Goal: Check status: Check status

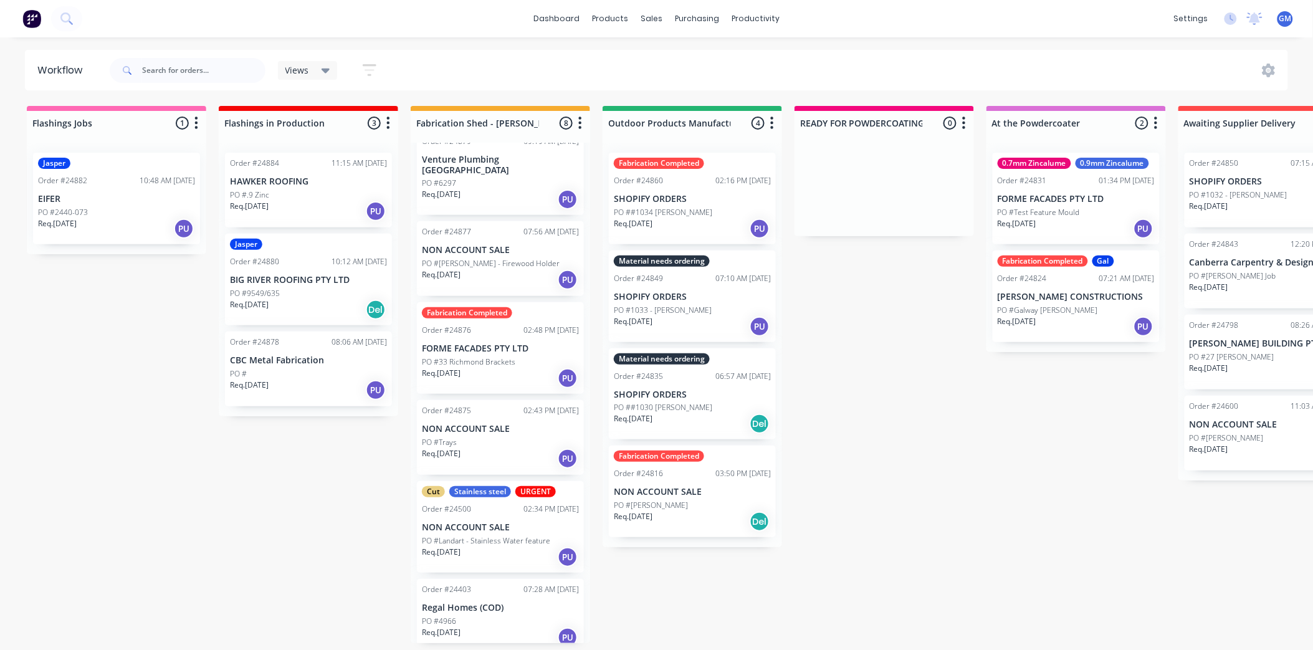
scroll to position [3, 0]
click at [316, 275] on p "BIG RIVER ROOFING PTY LTD" at bounding box center [308, 280] width 157 height 11
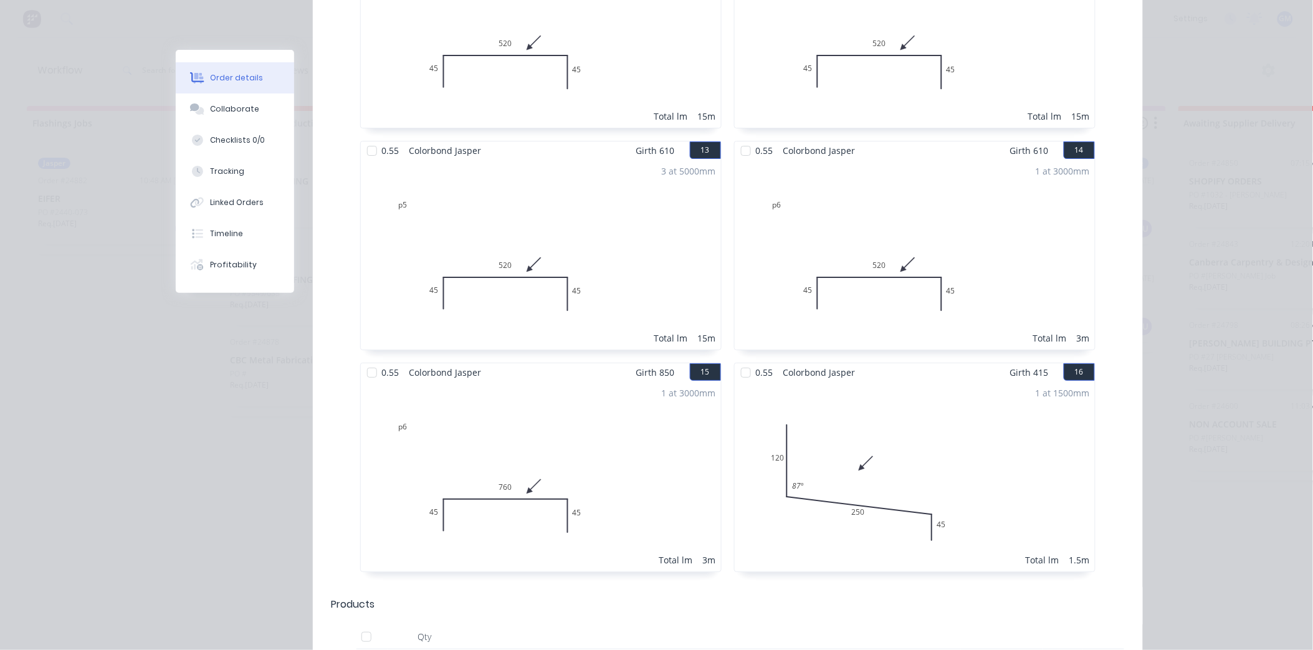
scroll to position [1622, 0]
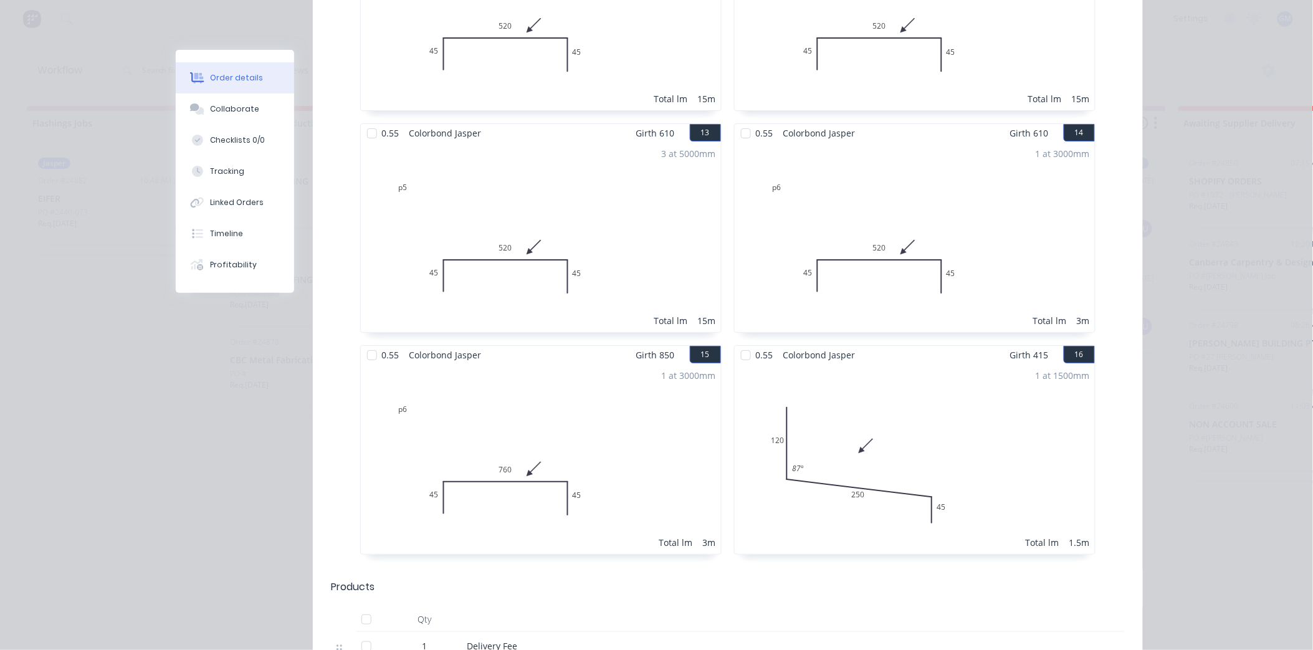
drag, startPoint x: 963, startPoint y: 363, endPoint x: 1216, endPoint y: 252, distance: 276.2
click at [1216, 252] on div "Order details Collaborate Checklists 0/0 Tracking Linked Orders Timeline Profit…" at bounding box center [656, 325] width 1313 height 650
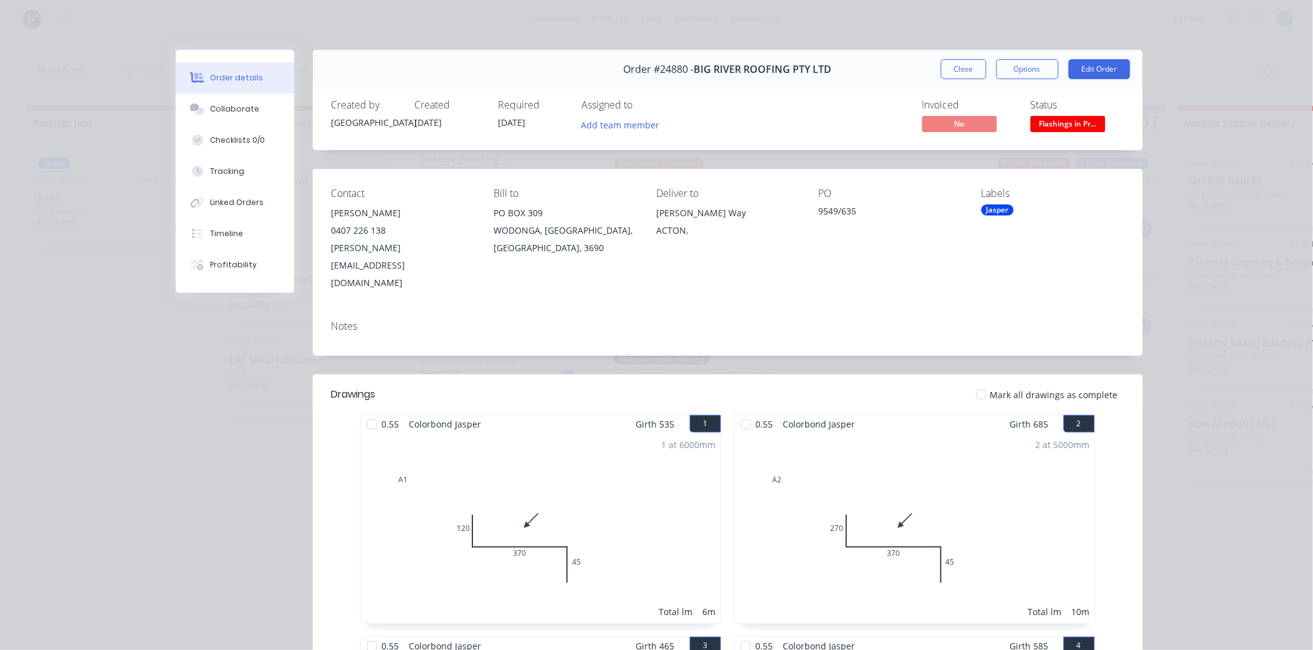
scroll to position [0, 0]
click at [945, 65] on button "Close" at bounding box center [963, 69] width 45 height 20
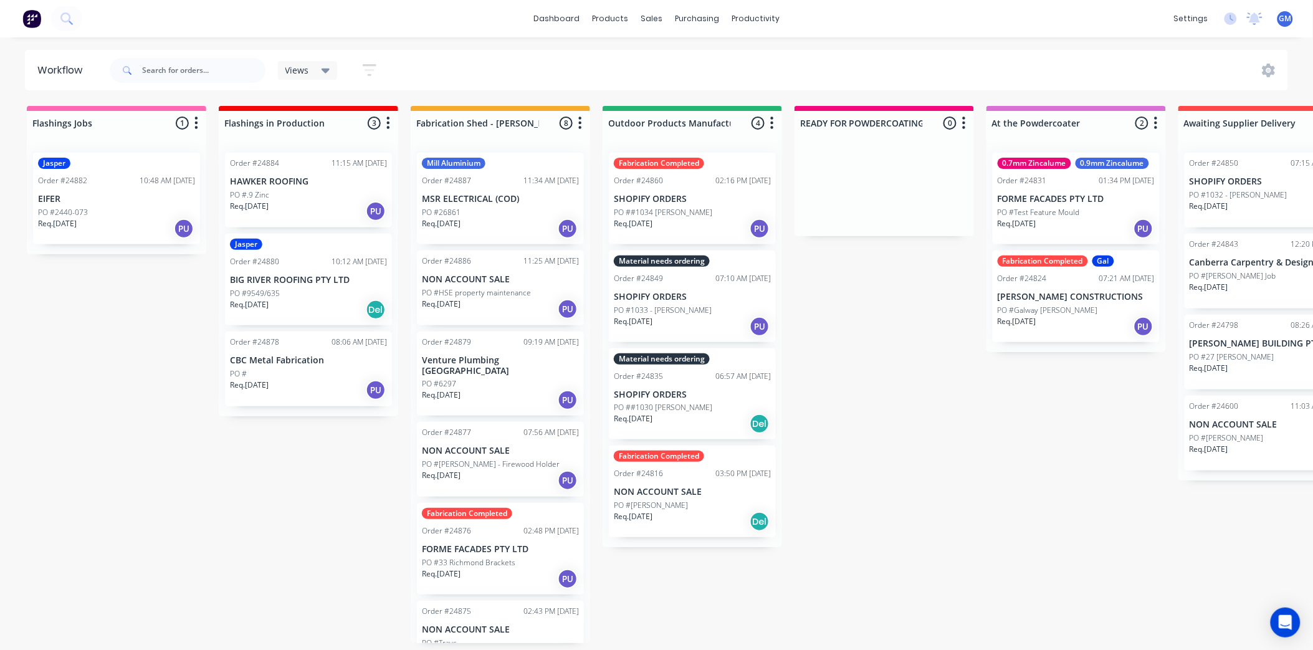
click at [491, 530] on div "Fabrication Completed Order #24876 02:48 PM [DATE] FORME FACADES PTY LTD PO #33…" at bounding box center [500, 549] width 167 height 92
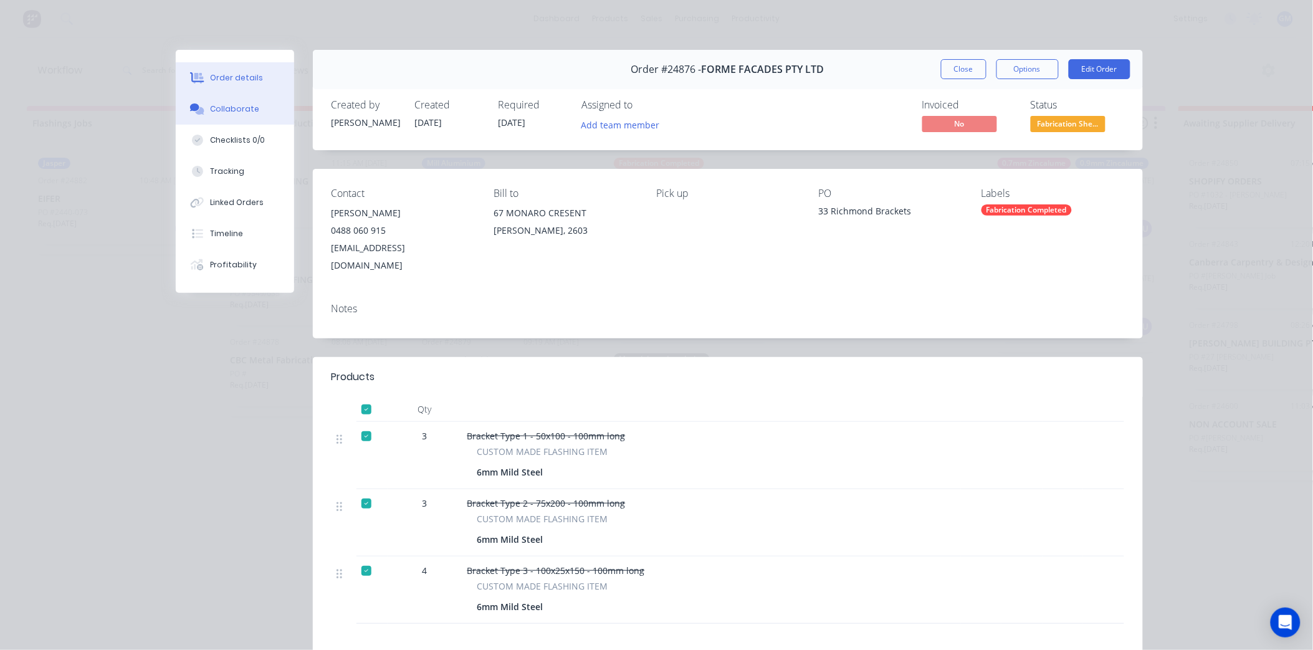
click at [229, 109] on div "Collaborate" at bounding box center [234, 108] width 49 height 11
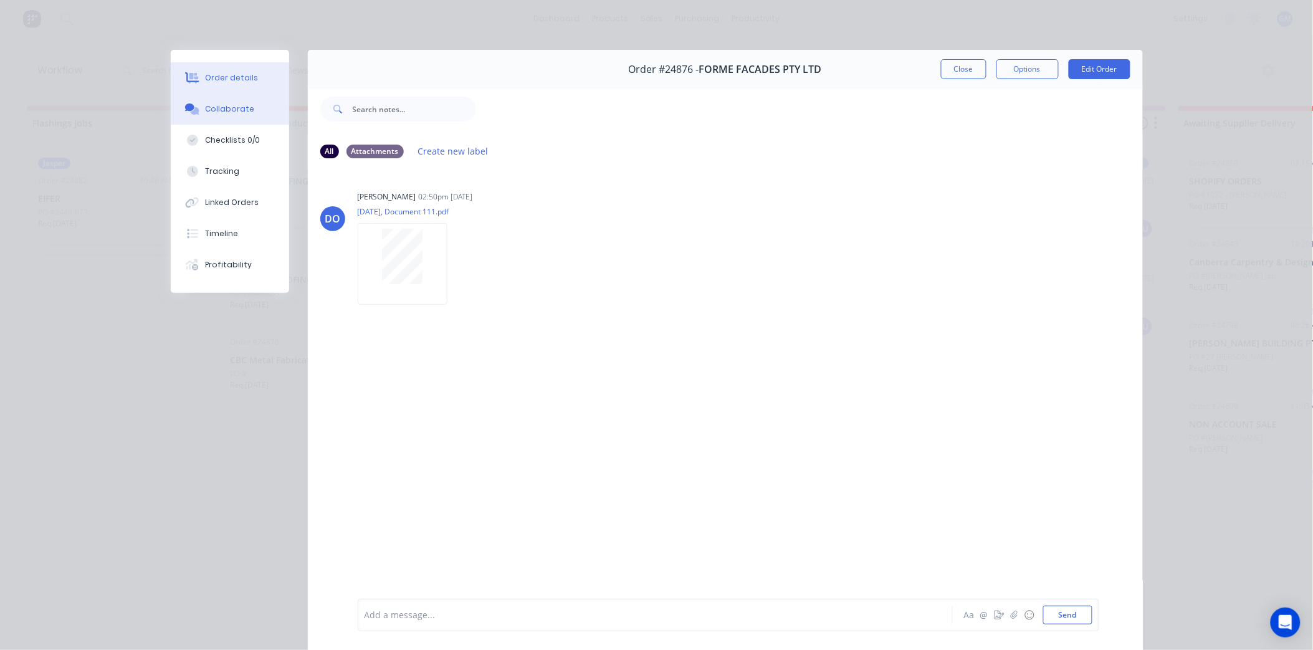
click at [222, 75] on div "Order details" at bounding box center [231, 77] width 53 height 11
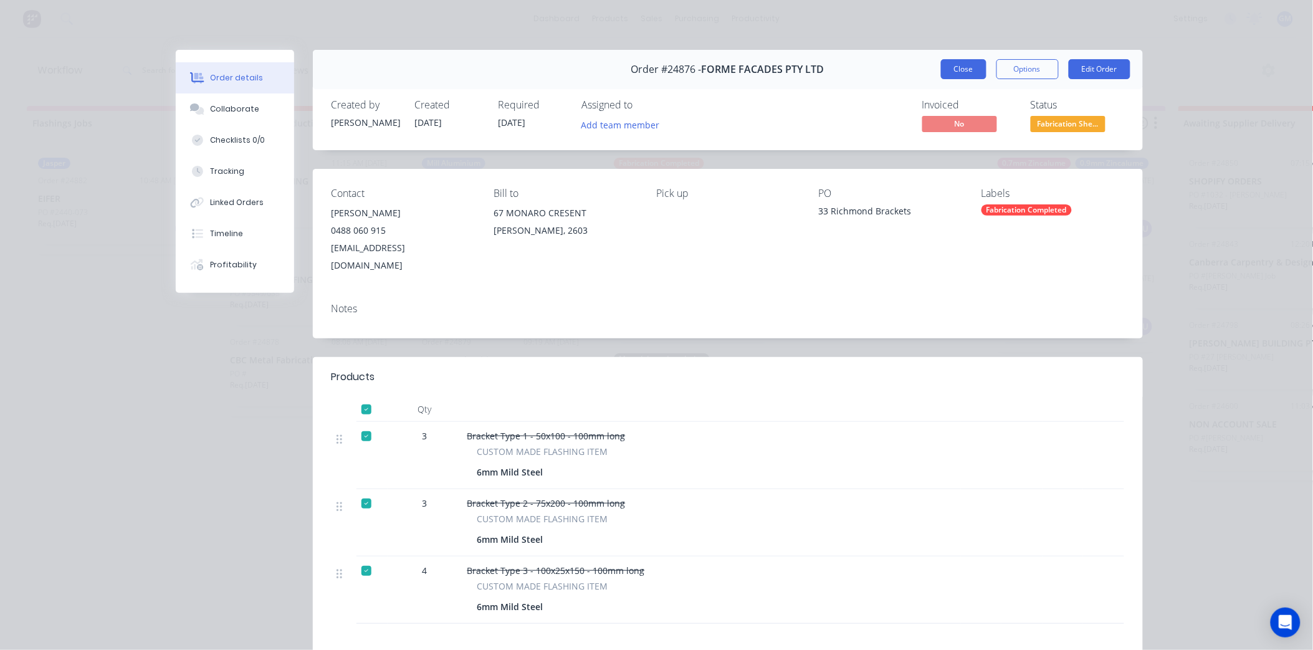
click at [956, 69] on button "Close" at bounding box center [963, 69] width 45 height 20
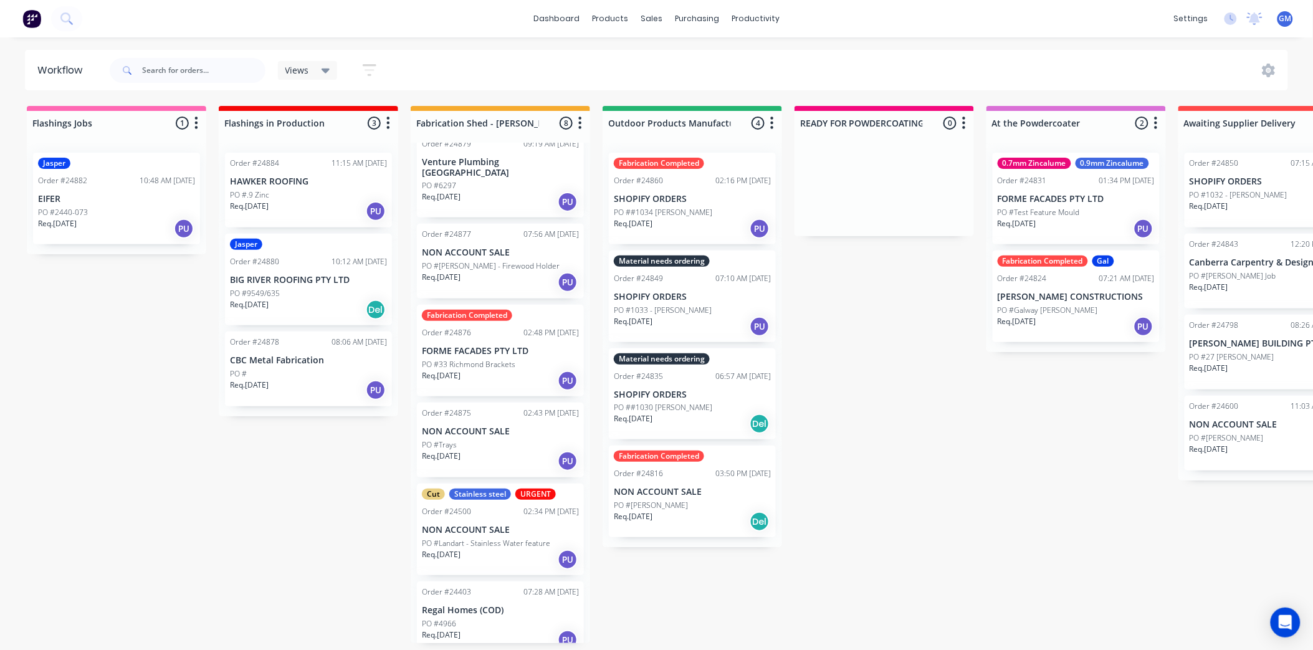
scroll to position [201, 0]
click at [492, 437] on div "PO #Trays" at bounding box center [500, 442] width 157 height 11
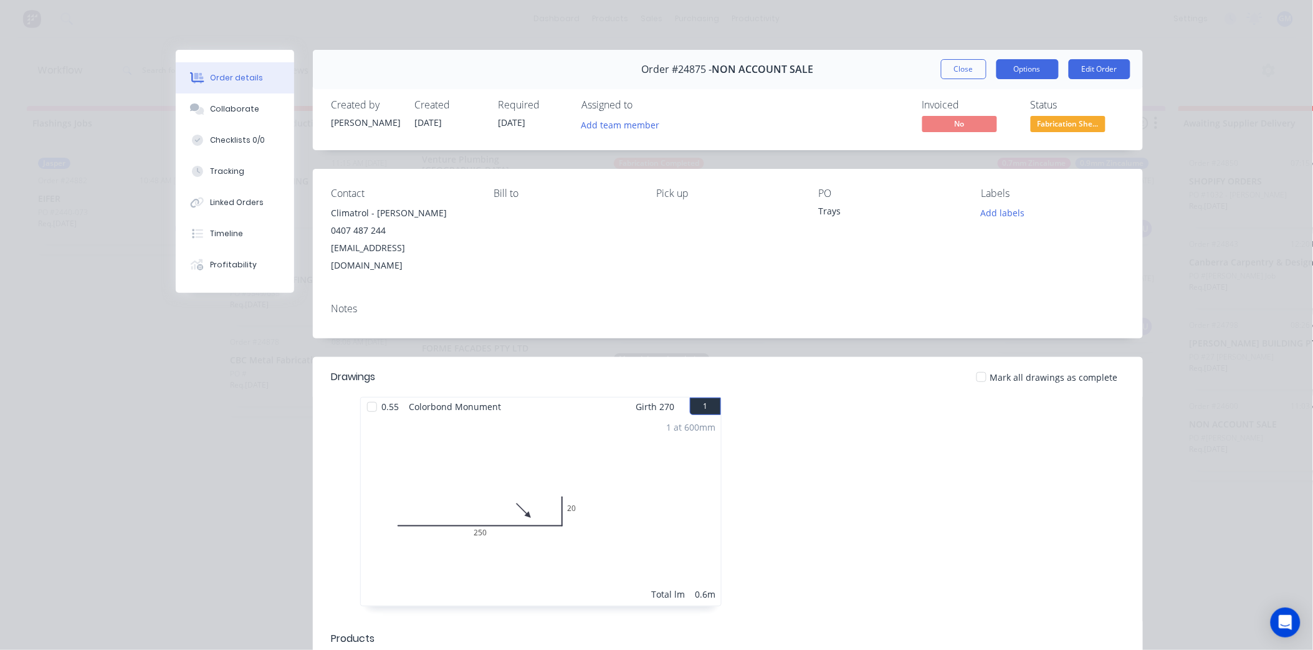
click at [1019, 70] on button "Options" at bounding box center [1027, 69] width 62 height 20
click at [987, 123] on div "Work Order" at bounding box center [993, 126] width 108 height 18
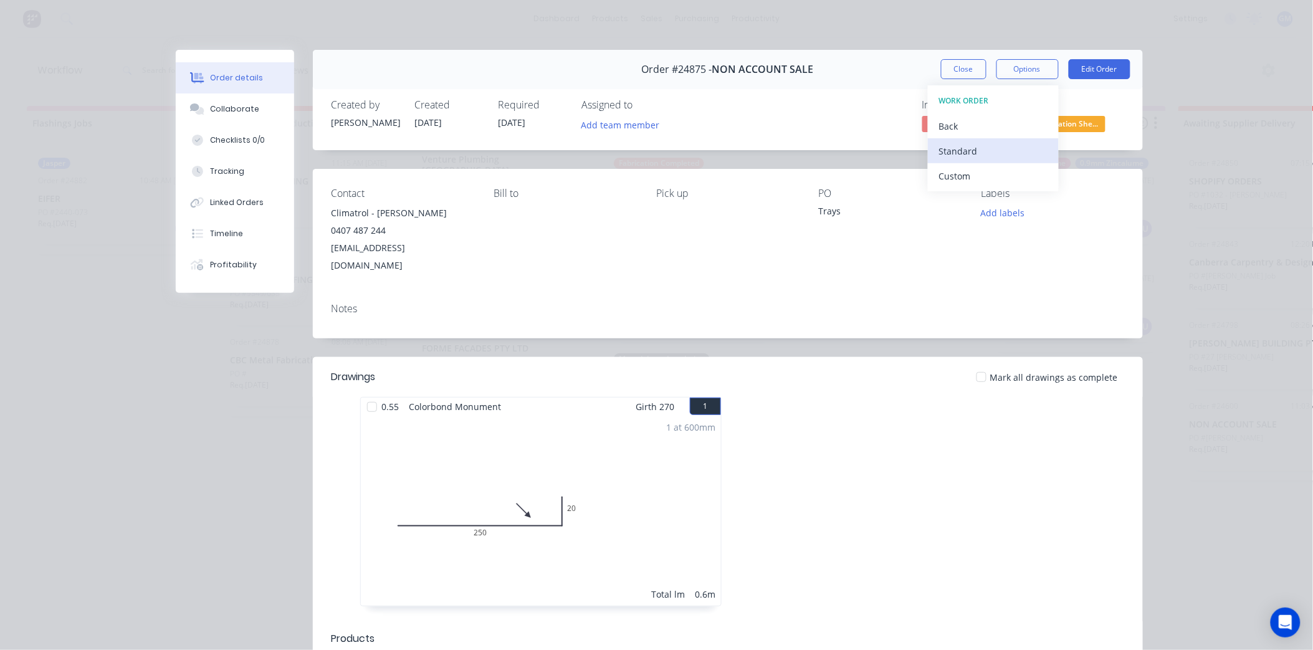
click at [968, 146] on div "Standard" at bounding box center [993, 151] width 108 height 18
click at [960, 66] on button "Close" at bounding box center [963, 69] width 45 height 20
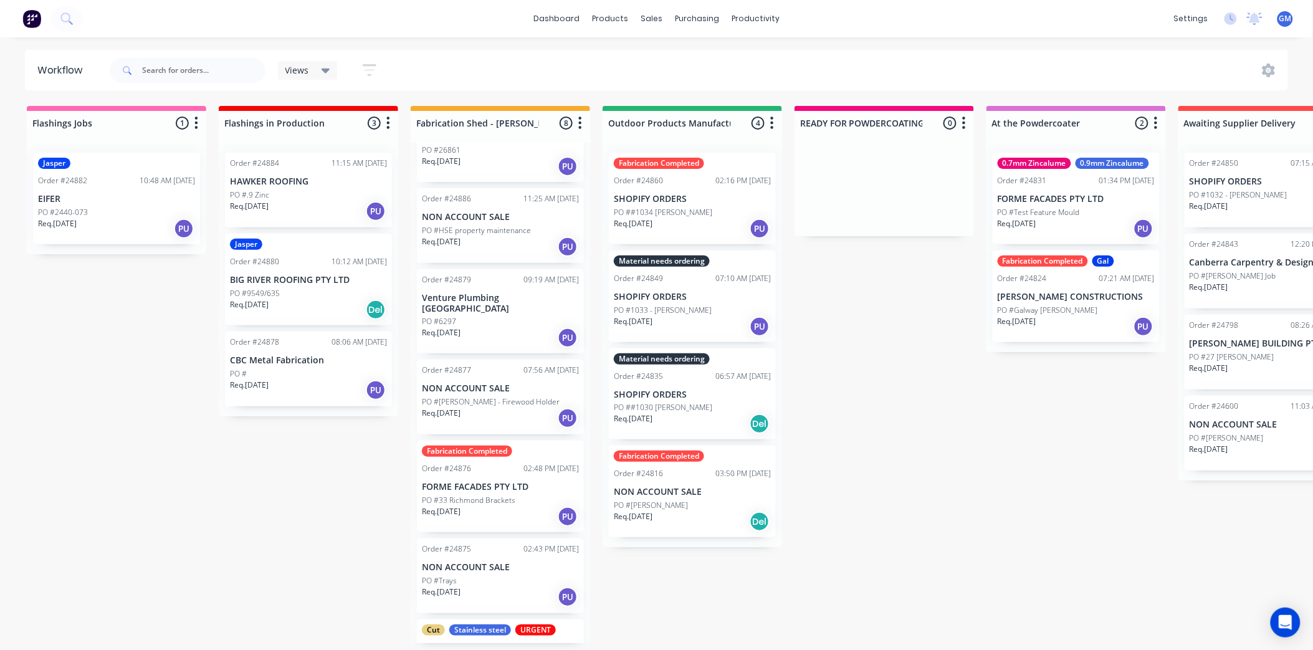
scroll to position [0, 0]
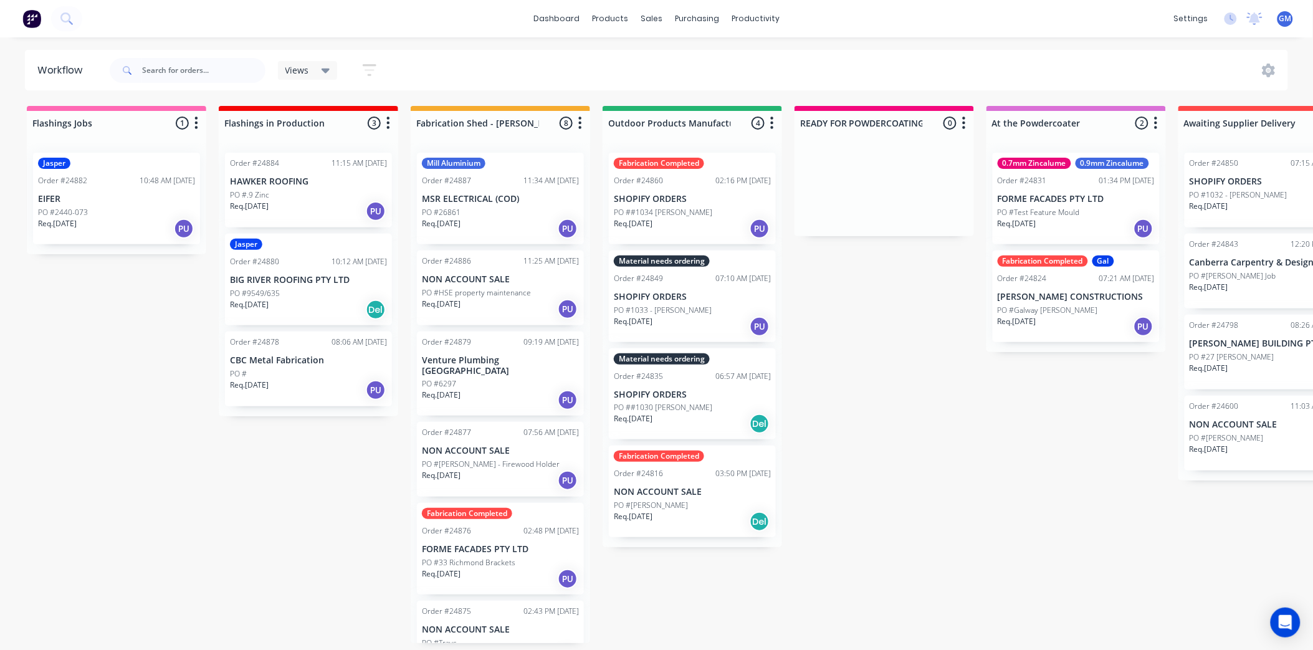
click at [487, 211] on div "PO #26861" at bounding box center [500, 212] width 157 height 11
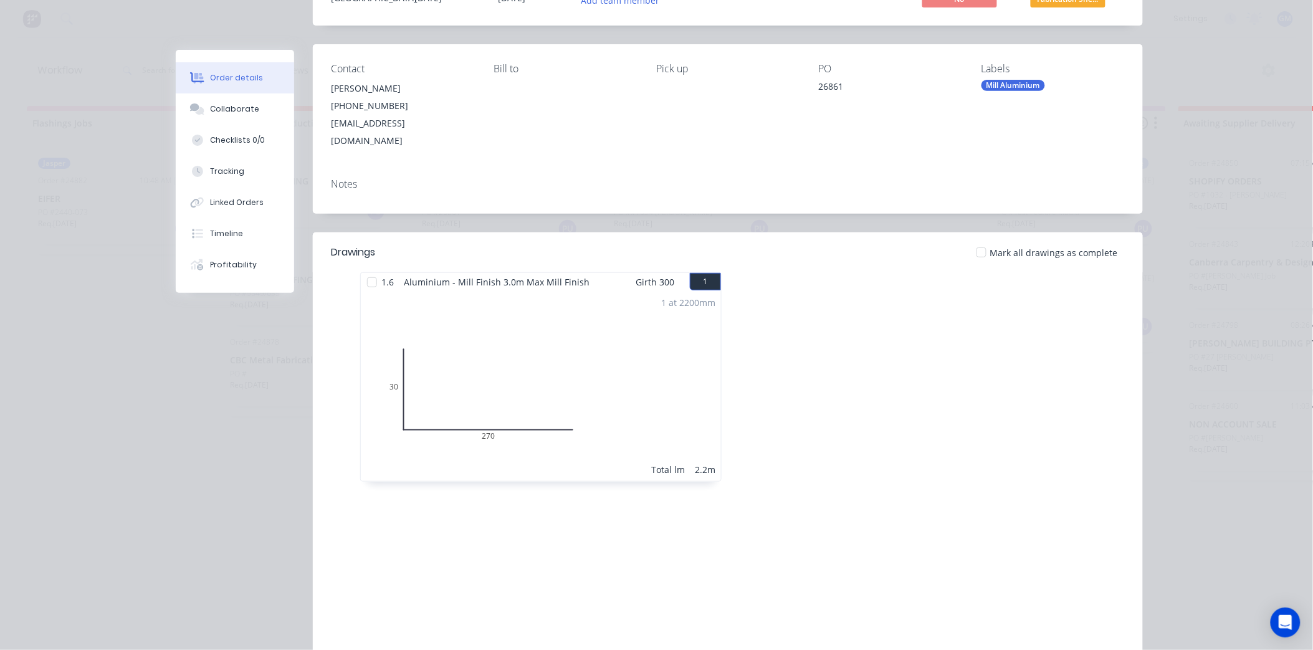
scroll to position [5, 0]
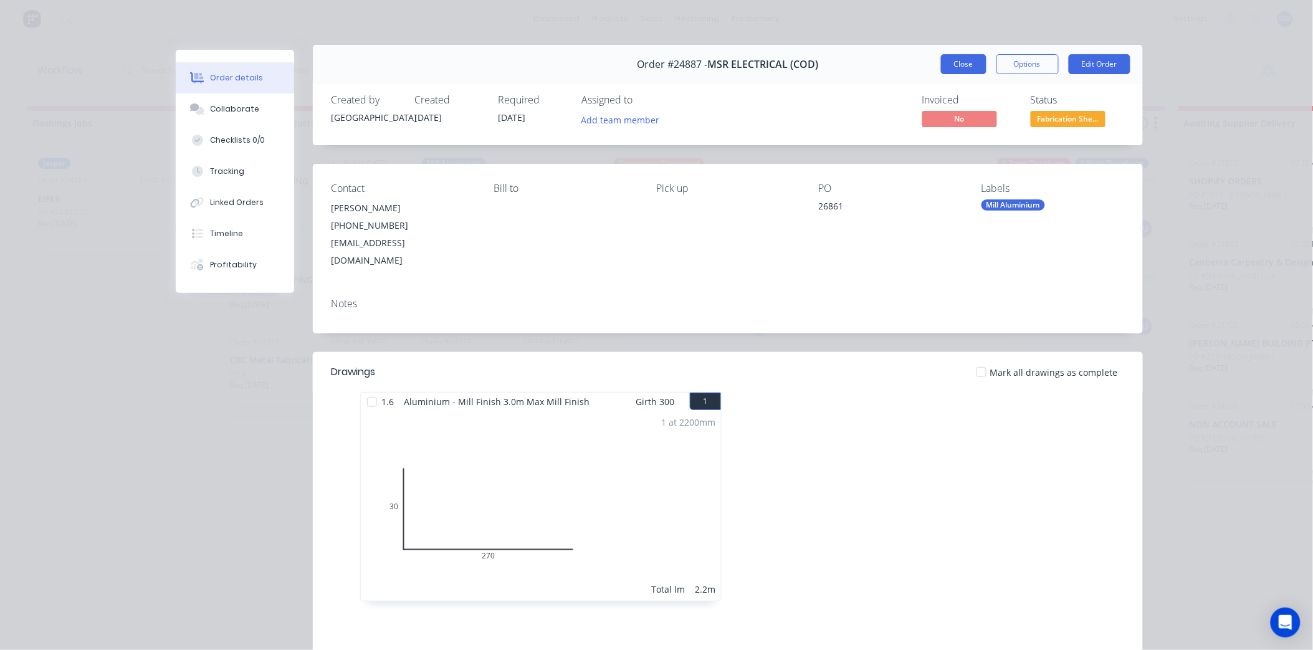
click at [966, 59] on button "Close" at bounding box center [963, 64] width 45 height 20
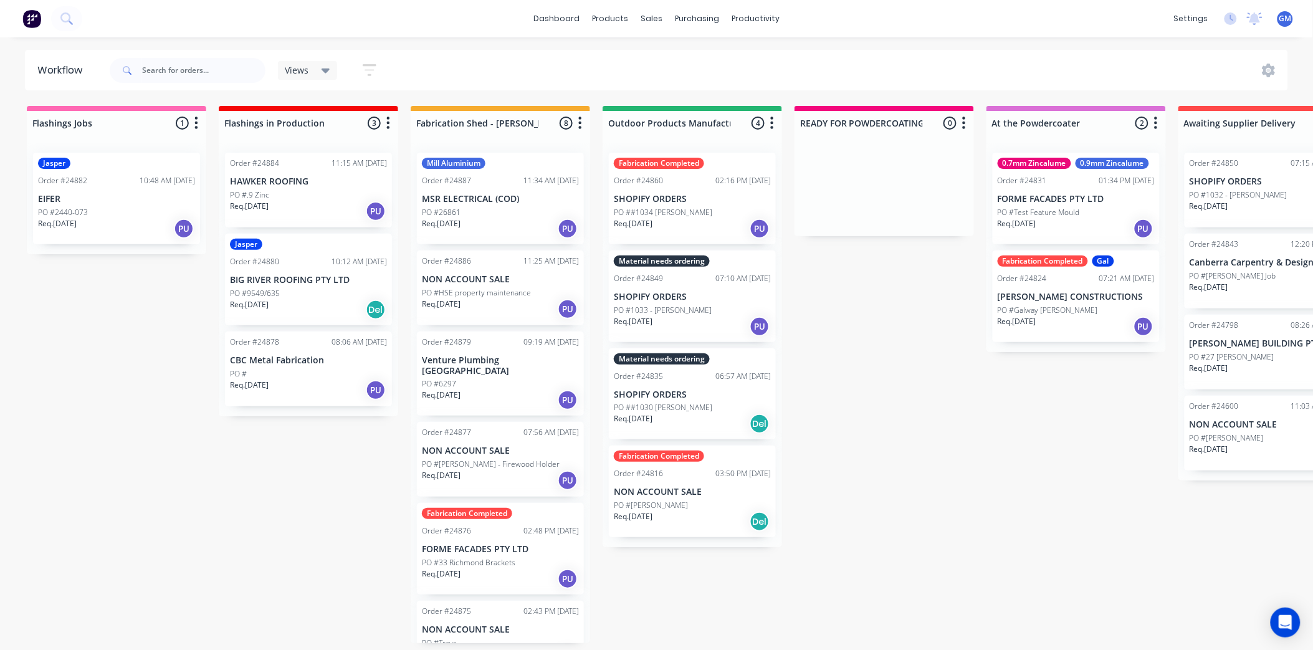
click at [497, 291] on p "PO #HSE property maintenance" at bounding box center [476, 292] width 109 height 11
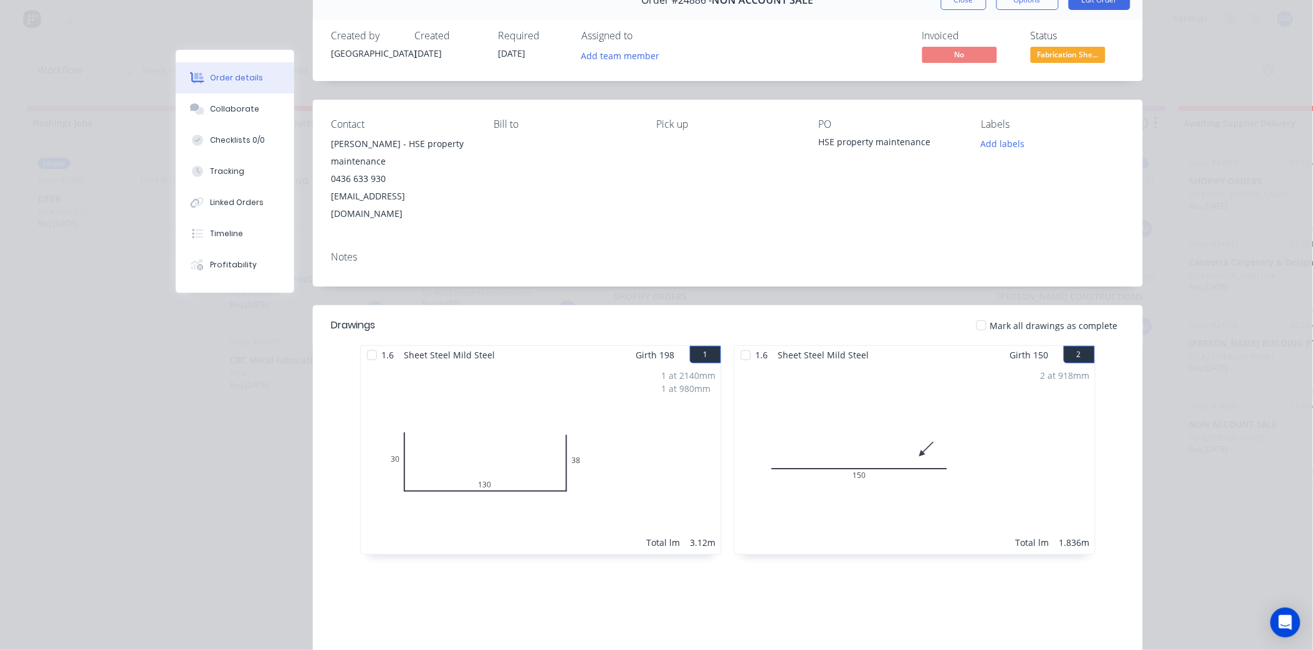
scroll to position [0, 0]
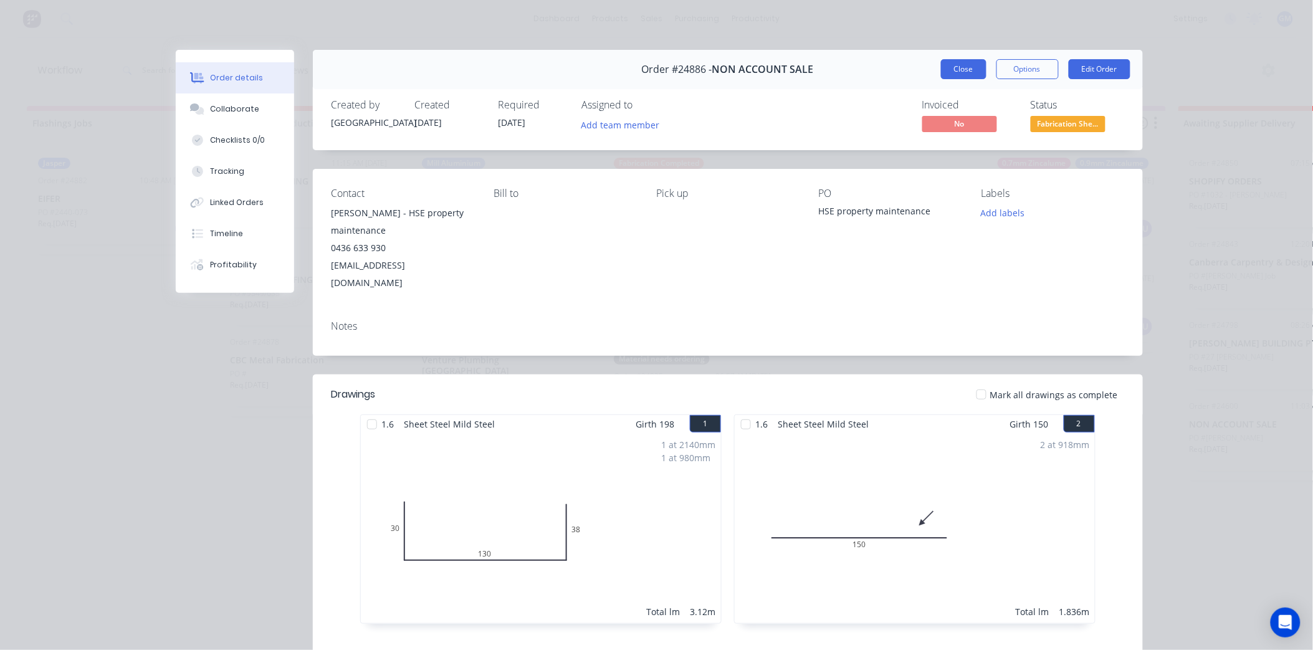
click at [966, 75] on button "Close" at bounding box center [963, 69] width 45 height 20
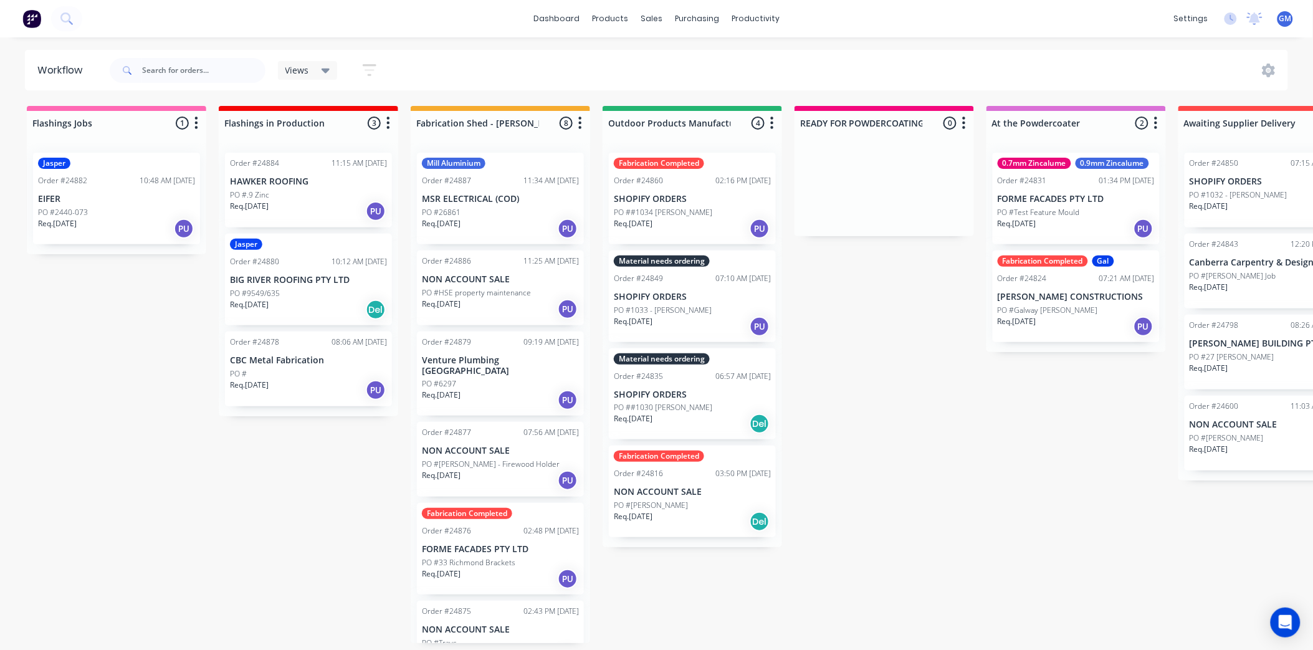
scroll to position [69, 0]
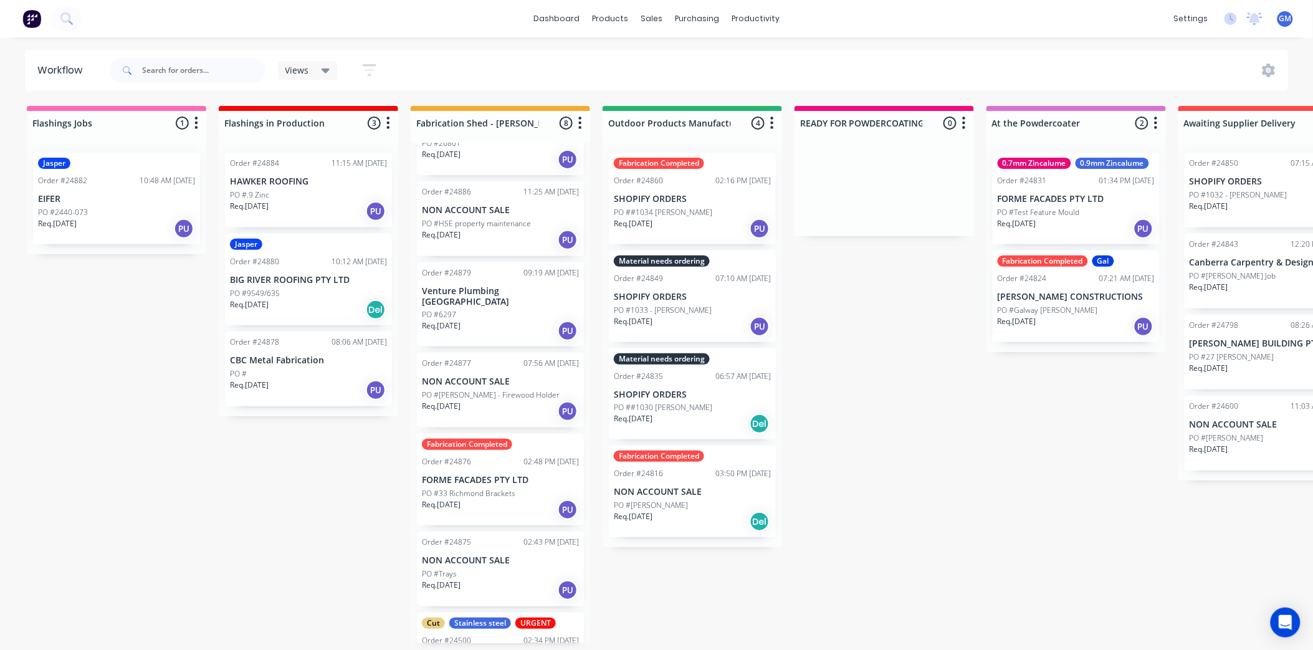
click at [510, 320] on div "Req. [DATE] PU" at bounding box center [500, 330] width 157 height 21
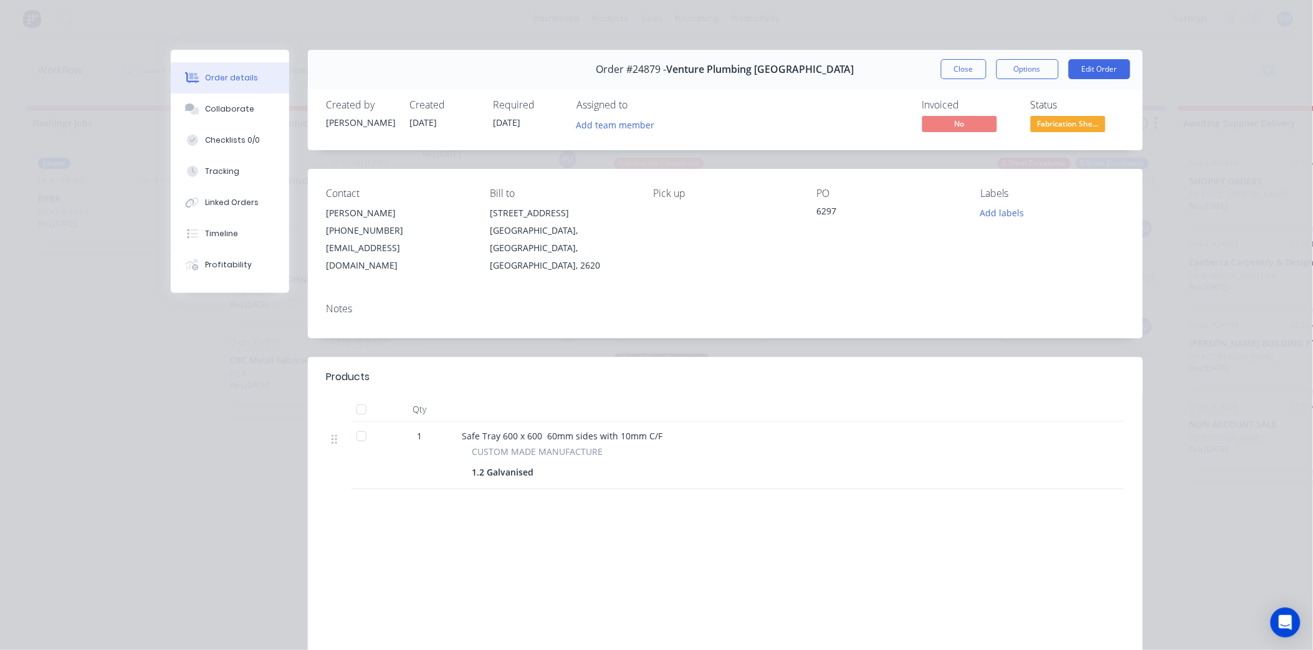
click at [956, 65] on button "Close" at bounding box center [963, 69] width 45 height 20
